Goal: Task Accomplishment & Management: Use online tool/utility

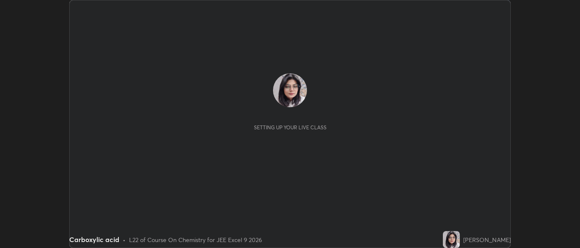
scroll to position [248, 579]
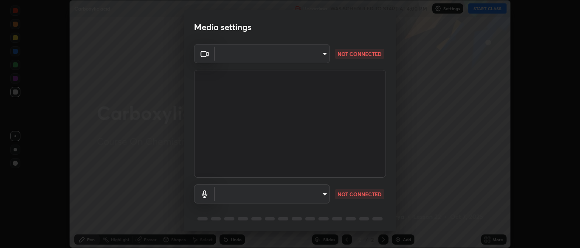
type input "7313fd45585aed834b6f1a7d948f9442f2d18b60722b63004f182b92f655e9b8"
type input "default"
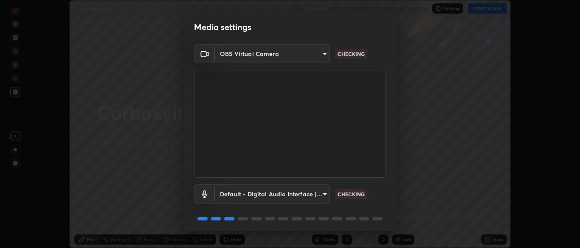
scroll to position [30, 0]
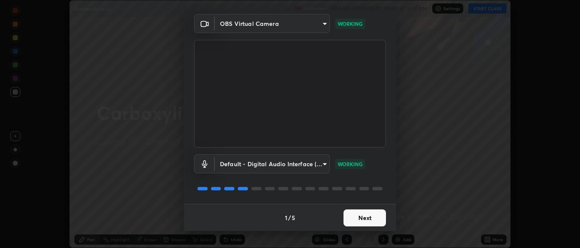
click at [364, 219] on button "Next" at bounding box center [364, 218] width 42 height 17
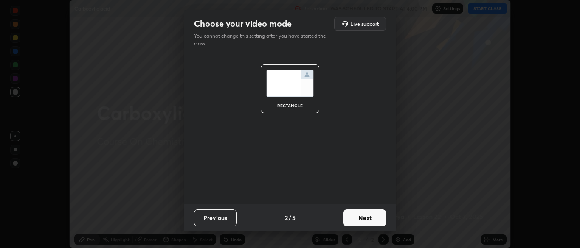
click at [368, 219] on button "Next" at bounding box center [364, 218] width 42 height 17
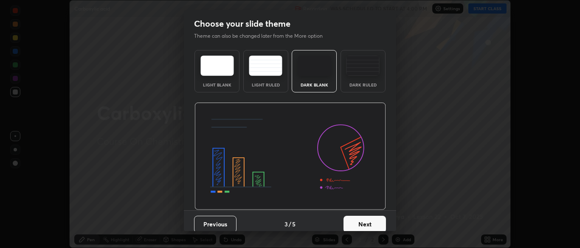
click at [363, 228] on button "Next" at bounding box center [364, 224] width 42 height 17
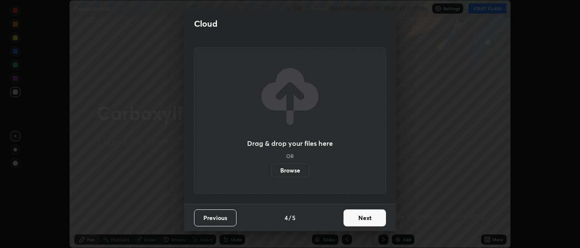
click at [363, 219] on button "Next" at bounding box center [364, 218] width 42 height 17
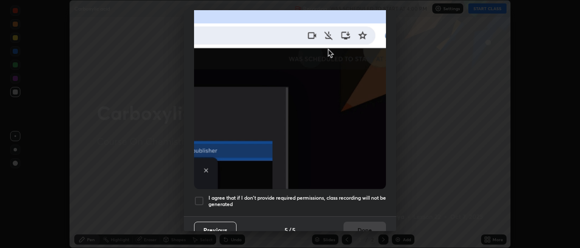
scroll to position [203, 0]
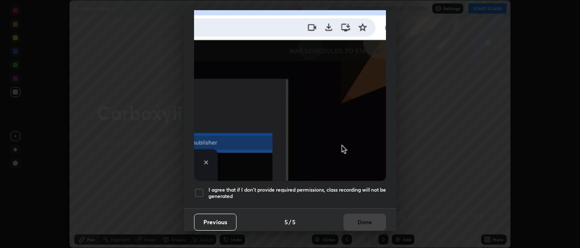
click at [198, 189] on div at bounding box center [199, 193] width 10 height 10
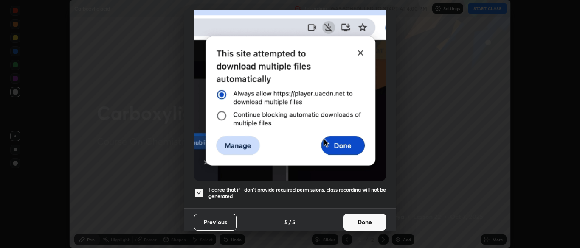
click at [215, 217] on button "Previous" at bounding box center [215, 222] width 42 height 17
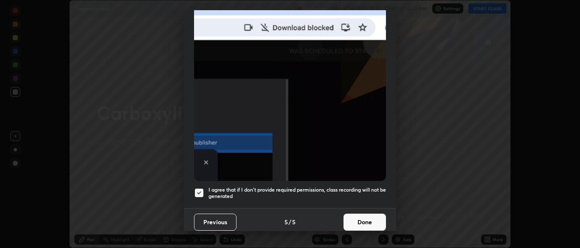
scroll to position [0, 0]
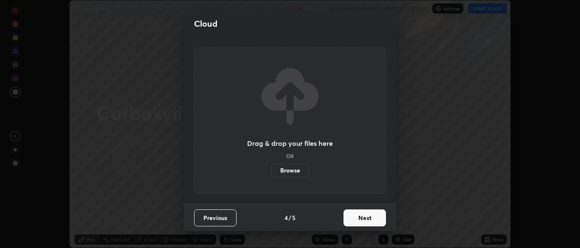
click at [362, 220] on button "Next" at bounding box center [364, 218] width 42 height 17
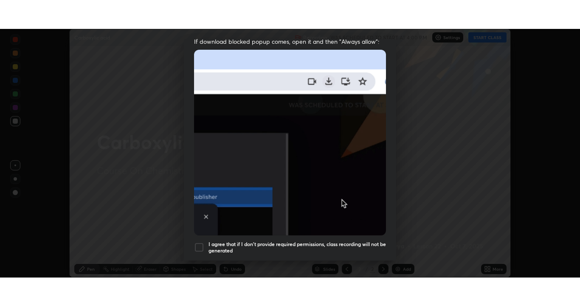
scroll to position [203, 0]
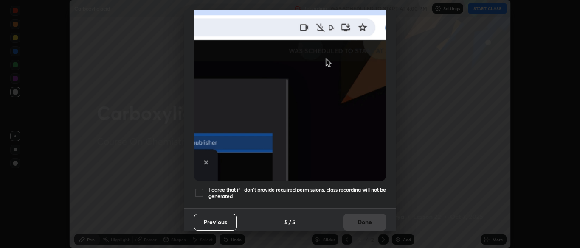
click at [201, 191] on div at bounding box center [199, 193] width 10 height 10
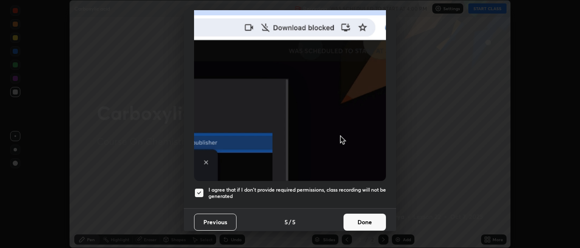
click at [369, 223] on button "Done" at bounding box center [364, 222] width 42 height 17
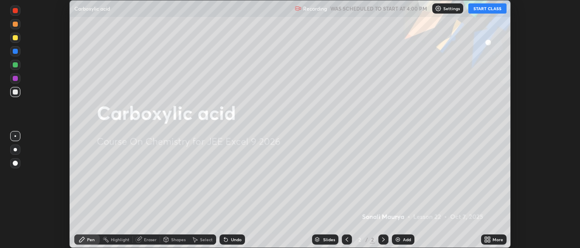
click at [492, 10] on button "START CLASS" at bounding box center [487, 8] width 38 height 10
click at [492, 240] on div "More" at bounding box center [497, 240] width 11 height 4
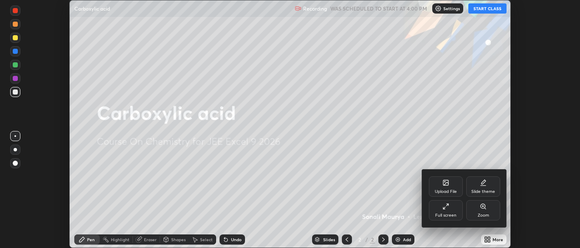
click at [452, 211] on div "Full screen" at bounding box center [446, 210] width 34 height 20
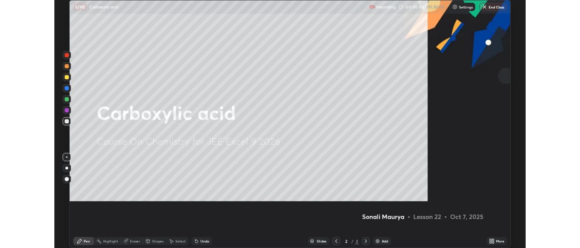
scroll to position [306, 580]
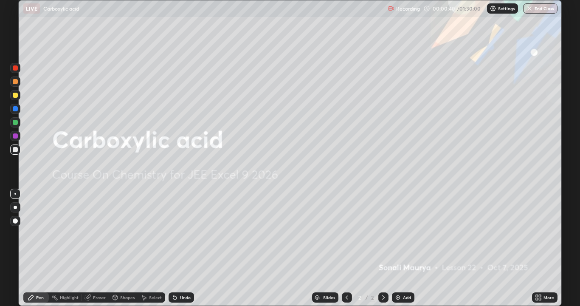
click at [403, 248] on div "Add" at bounding box center [407, 297] width 8 height 4
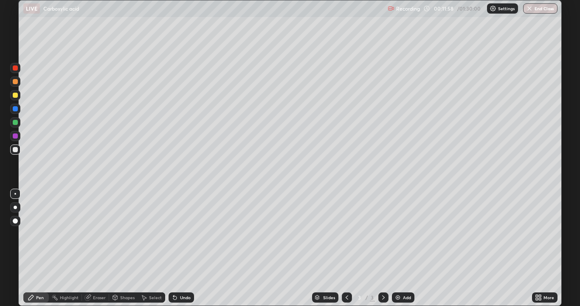
click at [399, 248] on img at bounding box center [397, 297] width 7 height 7
click at [15, 137] on div at bounding box center [15, 135] width 5 height 5
click at [13, 154] on div at bounding box center [15, 149] width 10 height 10
click at [403, 248] on div "Add" at bounding box center [407, 297] width 8 height 4
click at [16, 127] on div at bounding box center [15, 122] width 10 height 14
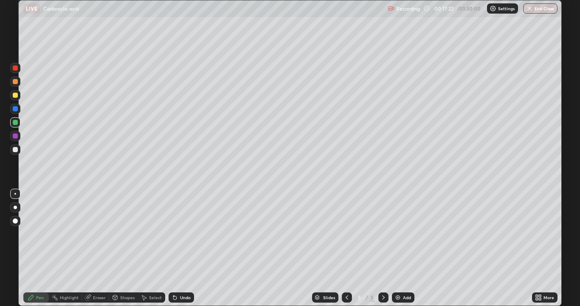
click at [87, 248] on icon at bounding box center [88, 298] width 6 height 6
click at [36, 248] on div "Pen" at bounding box center [40, 297] width 8 height 4
click at [17, 151] on div at bounding box center [15, 149] width 5 height 5
click at [95, 248] on div "Eraser" at bounding box center [99, 297] width 13 height 4
click at [38, 248] on div "Pen" at bounding box center [40, 297] width 8 height 4
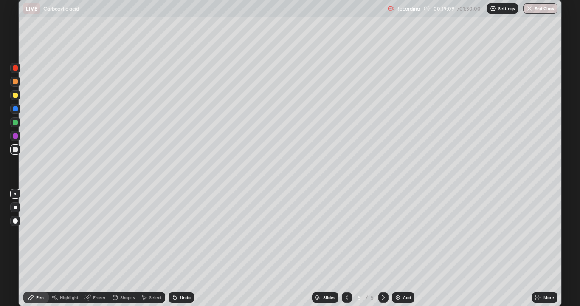
click at [95, 248] on div "Eraser" at bounding box center [99, 297] width 13 height 4
click at [32, 248] on icon at bounding box center [30, 297] width 5 height 5
click at [401, 248] on div "Add" at bounding box center [403, 297] width 22 height 10
click at [397, 248] on img at bounding box center [397, 297] width 7 height 7
click at [401, 248] on div "Add" at bounding box center [403, 297] width 22 height 10
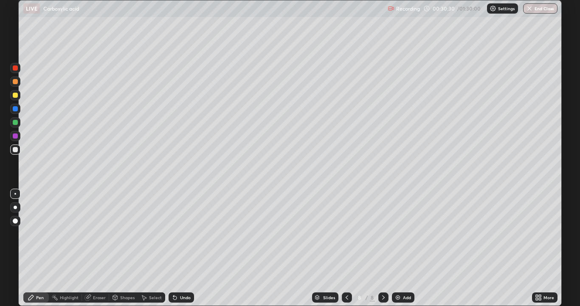
click at [98, 248] on div "Eraser" at bounding box center [99, 297] width 13 height 4
click at [37, 248] on div "Pen" at bounding box center [40, 297] width 8 height 4
click at [98, 248] on div "Eraser" at bounding box center [99, 297] width 13 height 4
click at [43, 248] on div "Pen" at bounding box center [40, 297] width 8 height 4
click at [17, 109] on div at bounding box center [15, 108] width 5 height 5
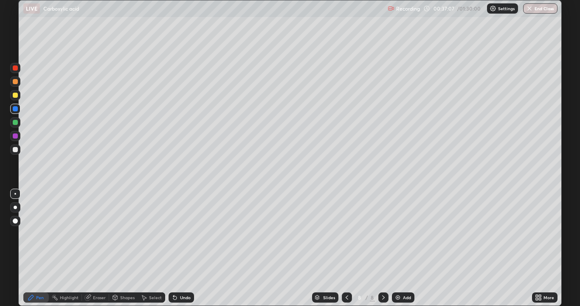
click at [17, 97] on div at bounding box center [15, 95] width 5 height 5
click at [401, 248] on div "Add" at bounding box center [403, 297] width 22 height 10
click at [15, 83] on div at bounding box center [15, 81] width 5 height 5
click at [403, 248] on div "Add" at bounding box center [407, 297] width 8 height 4
click at [344, 248] on icon at bounding box center [346, 297] width 7 height 7
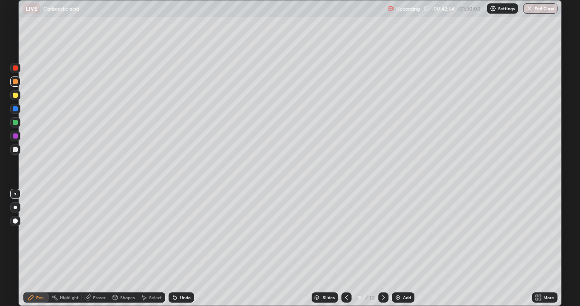
click at [380, 248] on icon at bounding box center [383, 297] width 7 height 7
click at [14, 150] on div at bounding box center [15, 149] width 5 height 5
click at [87, 248] on icon at bounding box center [88, 298] width 6 height 6
click at [35, 248] on div "Pen" at bounding box center [35, 297] width 25 height 10
click at [188, 248] on div "Undo" at bounding box center [185, 297] width 11 height 4
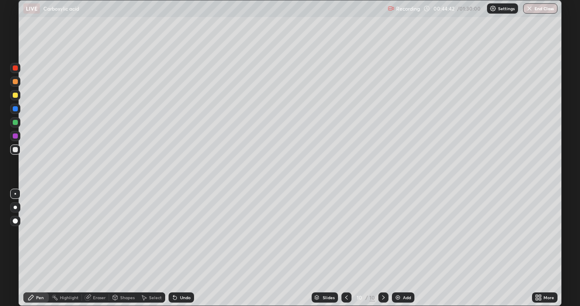
click at [396, 248] on img at bounding box center [397, 297] width 7 height 7
click at [342, 248] on div at bounding box center [347, 297] width 10 height 10
click at [15, 94] on div at bounding box center [15, 95] width 5 height 5
click at [17, 148] on div at bounding box center [15, 149] width 5 height 5
click at [384, 248] on icon at bounding box center [383, 297] width 7 height 7
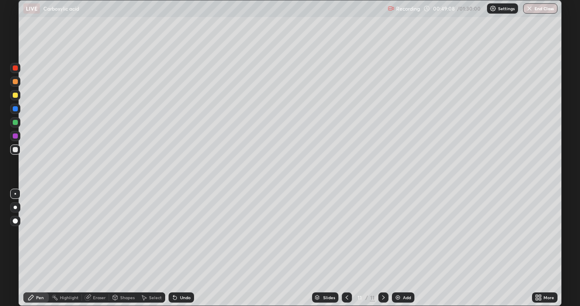
click at [348, 248] on icon at bounding box center [346, 297] width 7 height 7
click at [385, 248] on icon at bounding box center [383, 297] width 7 height 7
click at [96, 248] on div "Eraser" at bounding box center [99, 297] width 13 height 4
click at [35, 248] on div "Pen" at bounding box center [35, 297] width 25 height 10
click at [99, 248] on div "Eraser" at bounding box center [95, 297] width 27 height 10
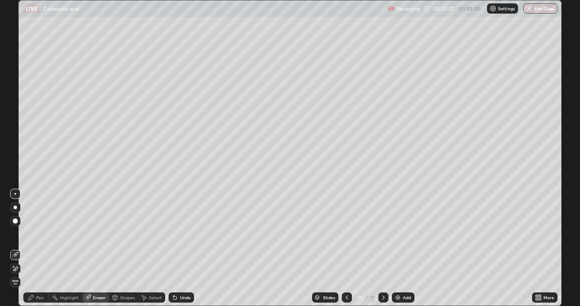
click at [36, 248] on div "Pen" at bounding box center [40, 297] width 8 height 4
click at [96, 248] on div "Eraser" at bounding box center [99, 297] width 13 height 4
click at [42, 248] on div "Pen" at bounding box center [40, 297] width 8 height 4
click at [563, 126] on div "Setting up your live class" at bounding box center [290, 153] width 580 height 306
click at [183, 248] on div "Undo" at bounding box center [180, 297] width 25 height 10
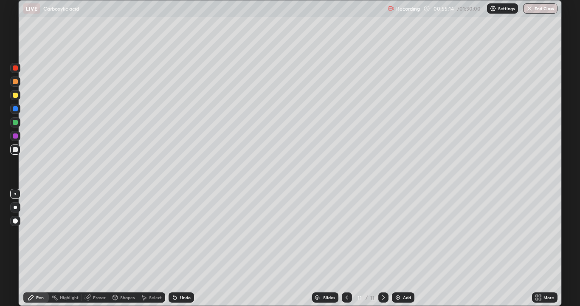
click at [505, 248] on div "Slides 11 / 11 Add" at bounding box center [363, 297] width 338 height 17
click at [508, 248] on div "Slides 11 / 11 Add" at bounding box center [363, 297] width 338 height 17
click at [506, 248] on div "Slides 11 / 11 Add" at bounding box center [363, 297] width 338 height 17
click at [510, 248] on div "Slides 11 / 11 Add" at bounding box center [363, 297] width 338 height 17
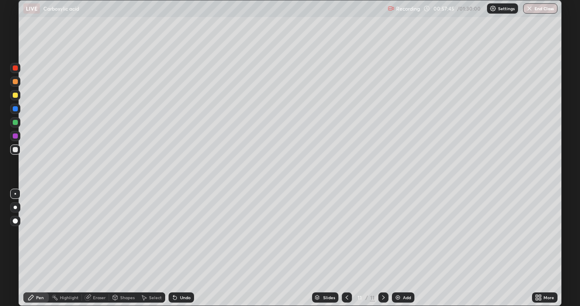
click at [399, 248] on img at bounding box center [397, 297] width 7 height 7
click at [98, 248] on div "Eraser" at bounding box center [99, 297] width 13 height 4
click at [33, 248] on icon at bounding box center [31, 297] width 7 height 7
click at [183, 248] on div "Undo" at bounding box center [185, 297] width 11 height 4
click at [398, 248] on img at bounding box center [397, 297] width 7 height 7
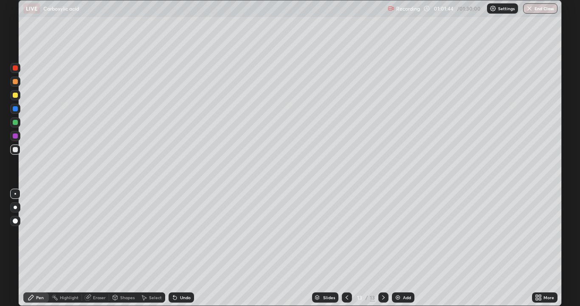
click at [15, 95] on div at bounding box center [15, 95] width 5 height 5
click at [344, 248] on icon at bounding box center [346, 297] width 7 height 7
click at [383, 248] on icon at bounding box center [383, 297] width 3 height 4
click at [18, 150] on div at bounding box center [15, 149] width 10 height 10
click at [98, 248] on div "Eraser" at bounding box center [99, 297] width 13 height 4
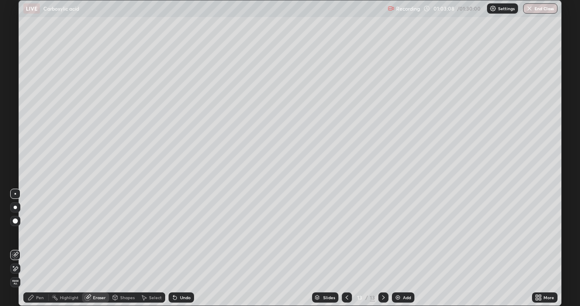
click at [35, 248] on div "Pen" at bounding box center [35, 297] width 25 height 10
click at [396, 248] on img at bounding box center [397, 297] width 7 height 7
click at [99, 248] on div "Eraser" at bounding box center [95, 297] width 27 height 10
click at [34, 248] on icon at bounding box center [31, 297] width 7 height 7
click at [94, 248] on div "Eraser" at bounding box center [99, 297] width 13 height 4
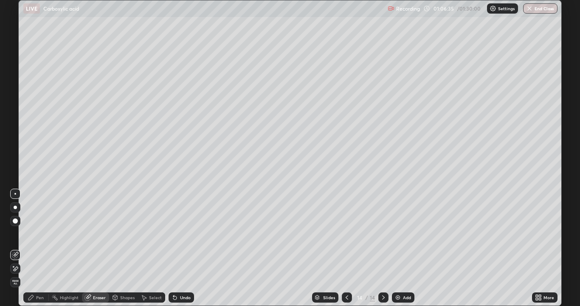
click at [39, 248] on div "Pen" at bounding box center [40, 297] width 8 height 4
click at [101, 248] on div "Eraser" at bounding box center [99, 297] width 13 height 4
click at [36, 248] on div "Pen" at bounding box center [40, 297] width 8 height 4
click at [404, 248] on div "Add" at bounding box center [407, 297] width 8 height 4
click at [396, 248] on img at bounding box center [397, 297] width 7 height 7
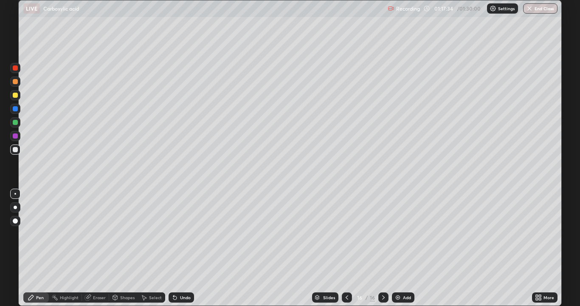
click at [544, 12] on button "End Class" at bounding box center [540, 8] width 34 height 10
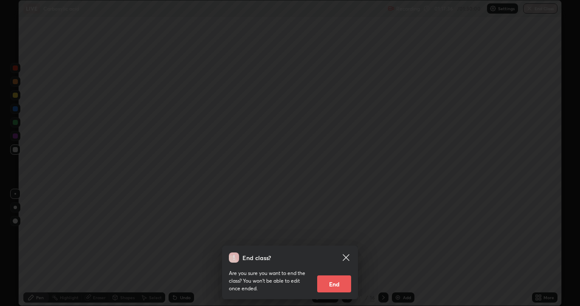
click at [337, 248] on button "End" at bounding box center [334, 283] width 34 height 17
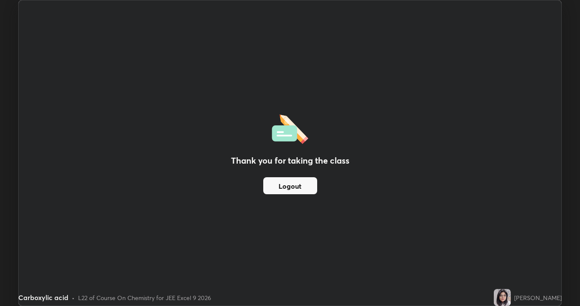
click at [302, 188] on button "Logout" at bounding box center [290, 185] width 54 height 17
click at [295, 185] on button "Logout" at bounding box center [290, 185] width 54 height 17
click at [293, 185] on button "Logout" at bounding box center [290, 185] width 54 height 17
click at [295, 188] on button "Logout" at bounding box center [290, 185] width 54 height 17
click at [294, 189] on button "Logout" at bounding box center [290, 185] width 54 height 17
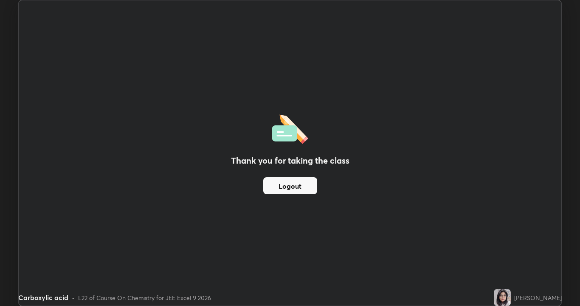
click at [294, 188] on button "Logout" at bounding box center [290, 185] width 54 height 17
click at [294, 187] on button "Logout" at bounding box center [290, 185] width 54 height 17
click at [295, 186] on button "Logout" at bounding box center [290, 185] width 54 height 17
click at [296, 187] on button "Logout" at bounding box center [290, 185] width 54 height 17
click at [297, 189] on button "Logout" at bounding box center [290, 185] width 54 height 17
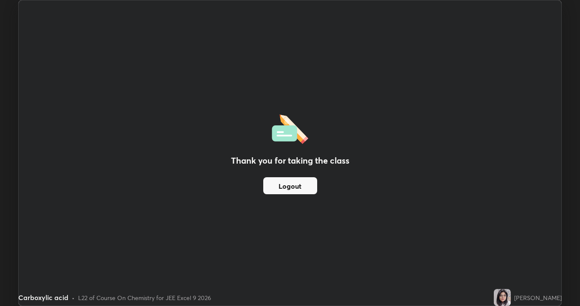
click at [297, 188] on button "Logout" at bounding box center [290, 185] width 54 height 17
click at [298, 188] on button "Logout" at bounding box center [290, 185] width 54 height 17
click at [299, 188] on button "Logout" at bounding box center [290, 185] width 54 height 17
click at [300, 188] on button "Logout" at bounding box center [290, 185] width 54 height 17
click at [508, 248] on img at bounding box center [502, 297] width 17 height 17
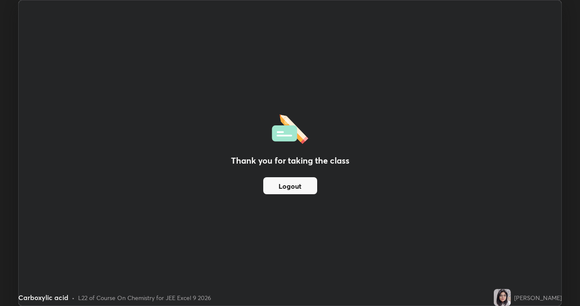
click at [511, 248] on img at bounding box center [502, 297] width 17 height 17
click at [509, 248] on img at bounding box center [502, 297] width 17 height 17
click at [505, 248] on img at bounding box center [502, 297] width 17 height 17
click at [320, 248] on div "Thank you for taking the class Logout" at bounding box center [290, 152] width 542 height 305
click at [324, 248] on div "Thank you for taking the class Logout" at bounding box center [290, 152] width 542 height 305
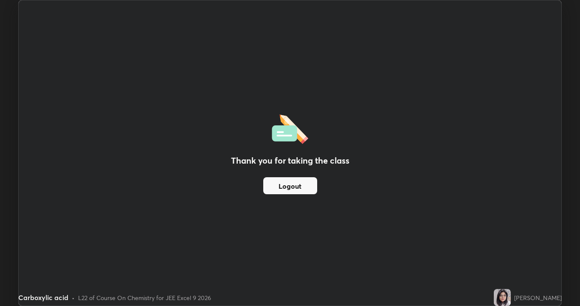
click at [396, 199] on div "Thank you for taking the class Logout" at bounding box center [290, 152] width 542 height 305
click at [307, 184] on button "Logout" at bounding box center [290, 185] width 54 height 17
click at [293, 188] on button "Logout" at bounding box center [290, 185] width 54 height 17
click at [300, 185] on button "Logout" at bounding box center [290, 185] width 54 height 17
click at [296, 187] on button "Logout" at bounding box center [290, 185] width 54 height 17
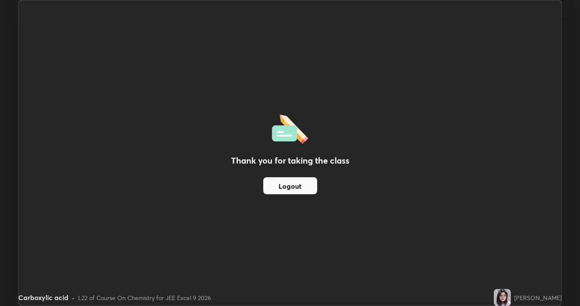
click at [297, 187] on button "Logout" at bounding box center [290, 185] width 54 height 17
click at [297, 186] on button "Logout" at bounding box center [290, 185] width 54 height 17
click at [298, 184] on button "Logout" at bounding box center [290, 185] width 54 height 17
click at [296, 185] on button "Logout" at bounding box center [290, 185] width 54 height 17
click at [294, 184] on button "Logout" at bounding box center [290, 185] width 54 height 17
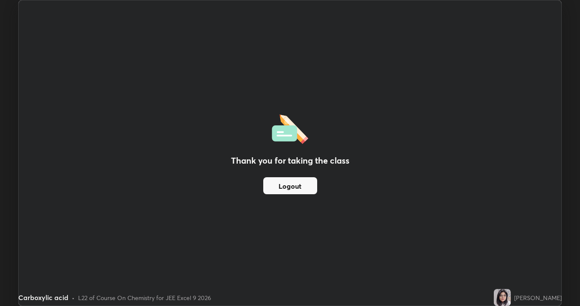
click at [295, 184] on button "Logout" at bounding box center [290, 185] width 54 height 17
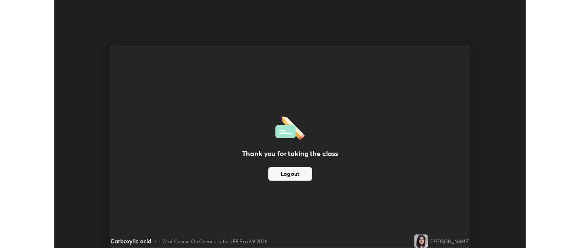
scroll to position [42190, 41858]
